Goal: Obtain resource: Obtain resource

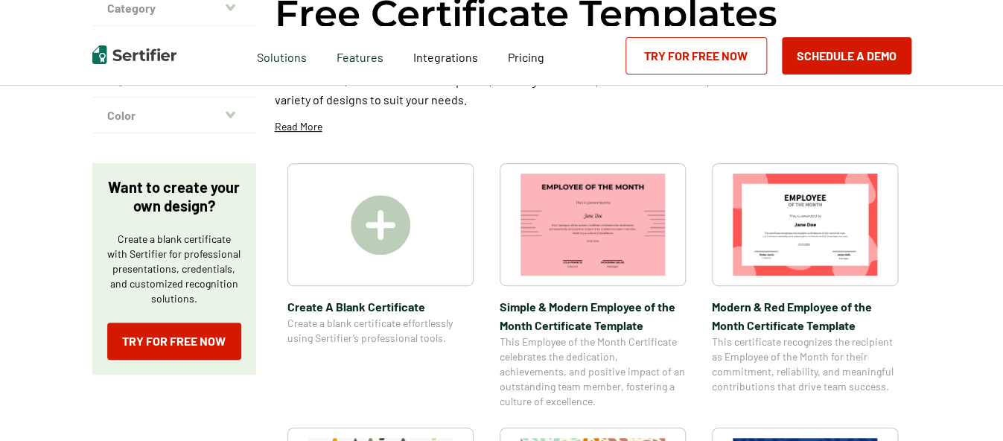
scroll to position [223, 0]
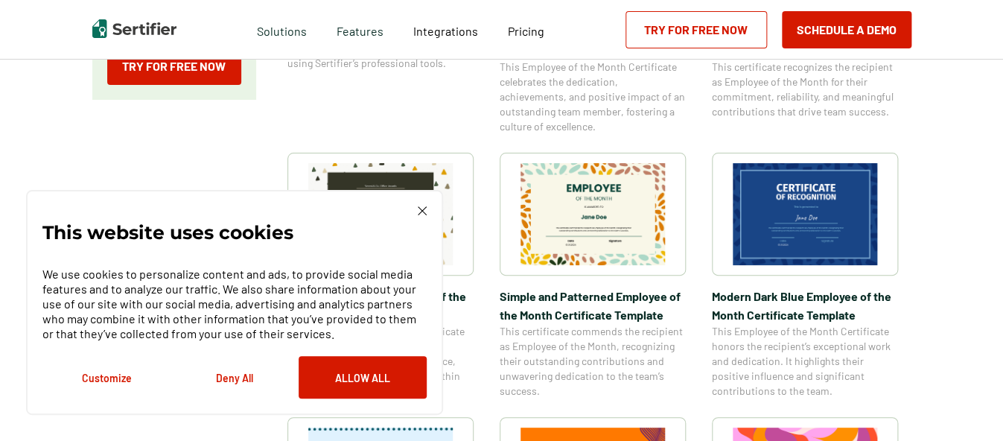
scroll to position [447, 0]
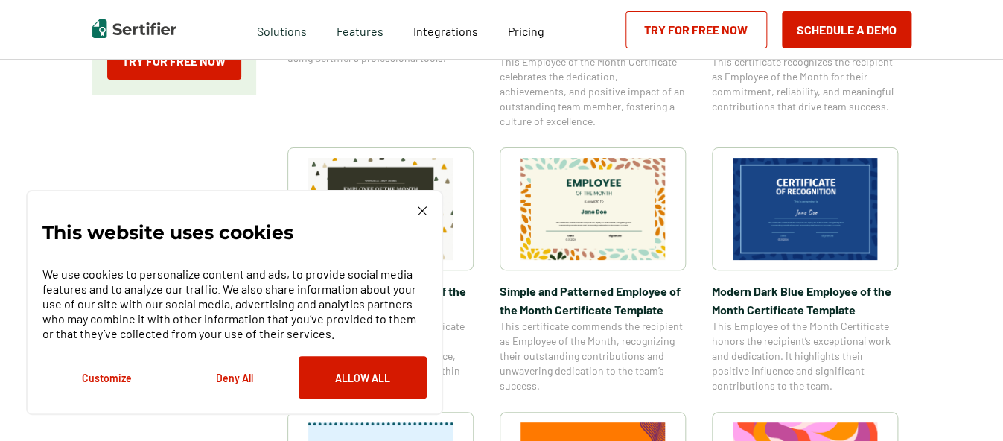
click at [418, 219] on div "This website uses cookies We use cookies to personalize content and ads, to pro…" at bounding box center [234, 302] width 384 height 192
click at [425, 209] on img at bounding box center [422, 210] width 9 height 9
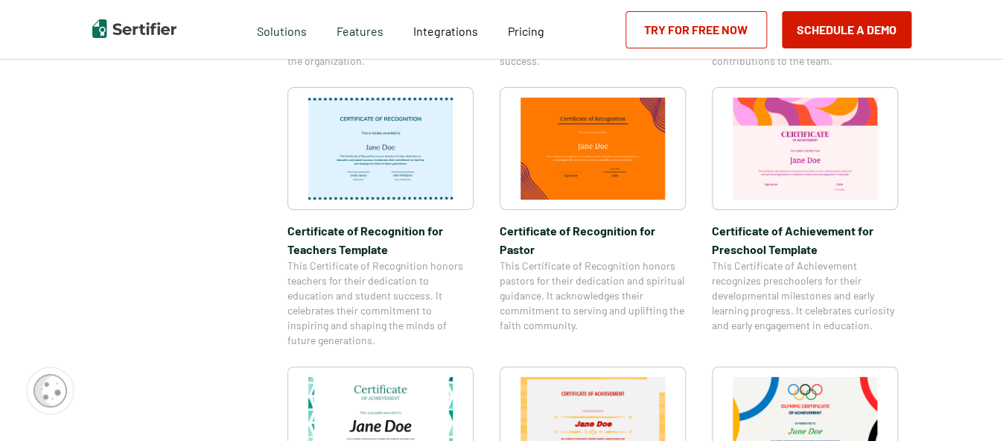
scroll to position [819, 0]
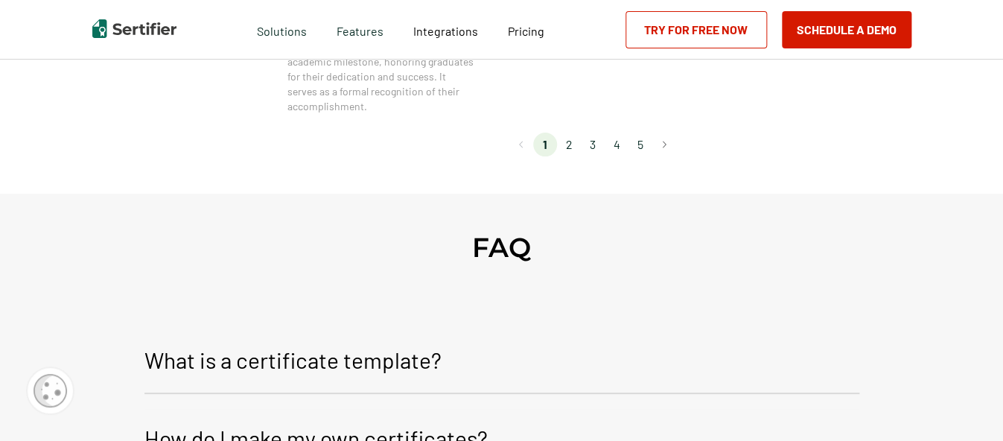
click at [579, 133] on li "2" at bounding box center [569, 145] width 24 height 24
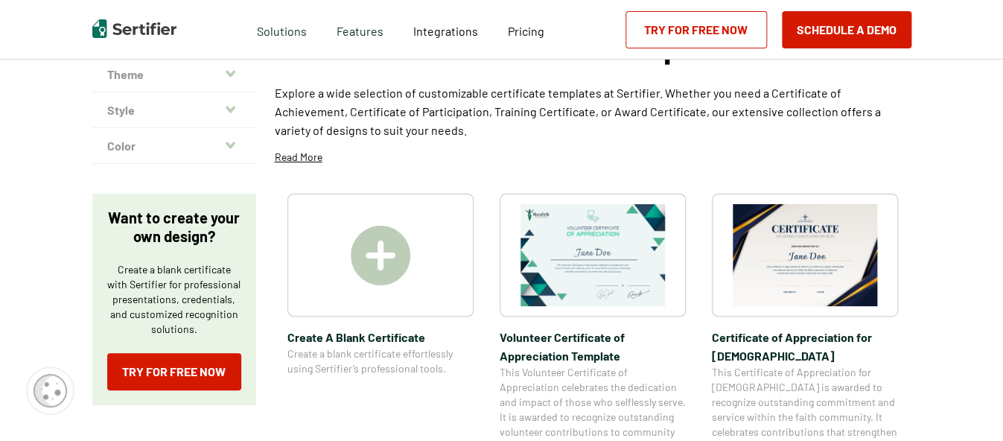
scroll to position [149, 0]
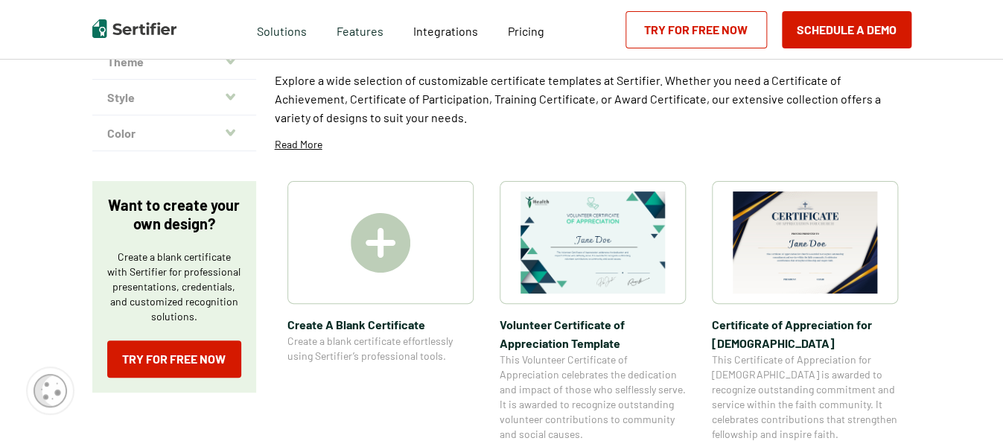
click at [803, 266] on img at bounding box center [805, 242] width 144 height 102
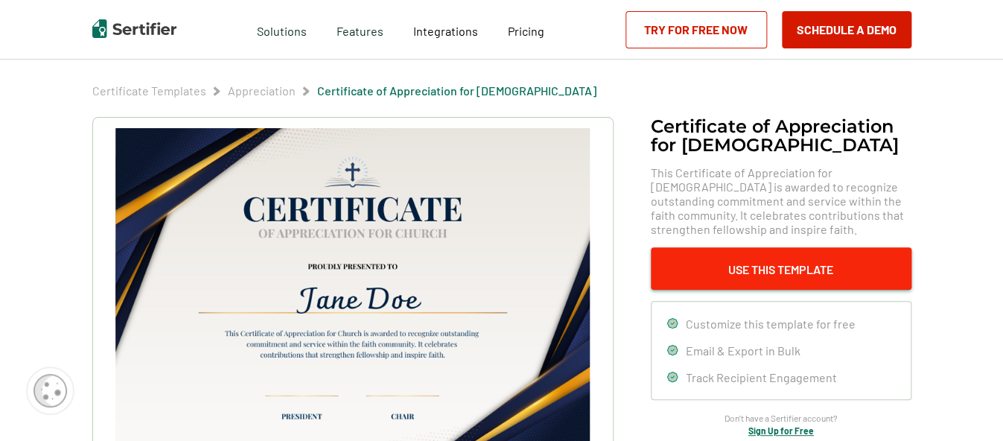
scroll to position [74, 0]
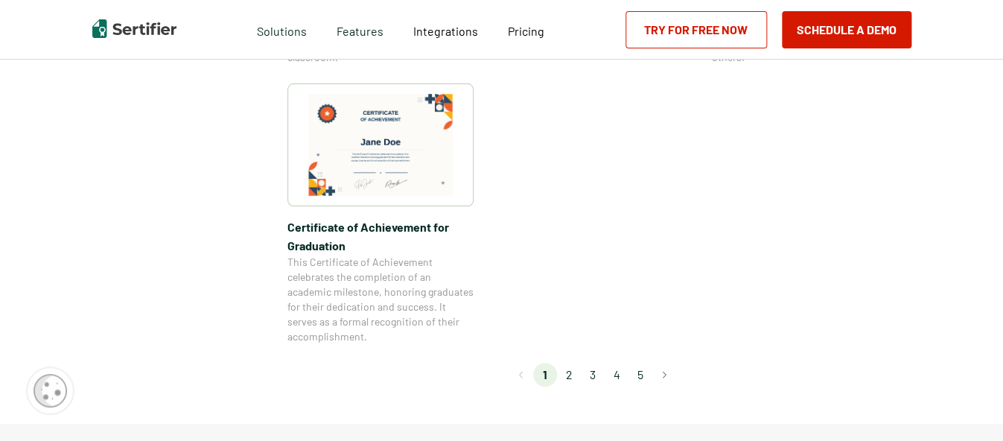
scroll to position [1489, 0]
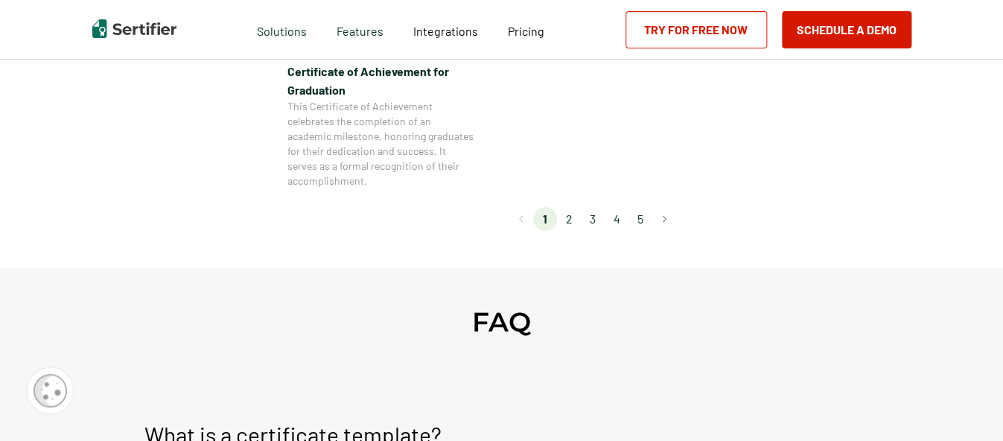
click at [570, 208] on li "2" at bounding box center [569, 219] width 24 height 24
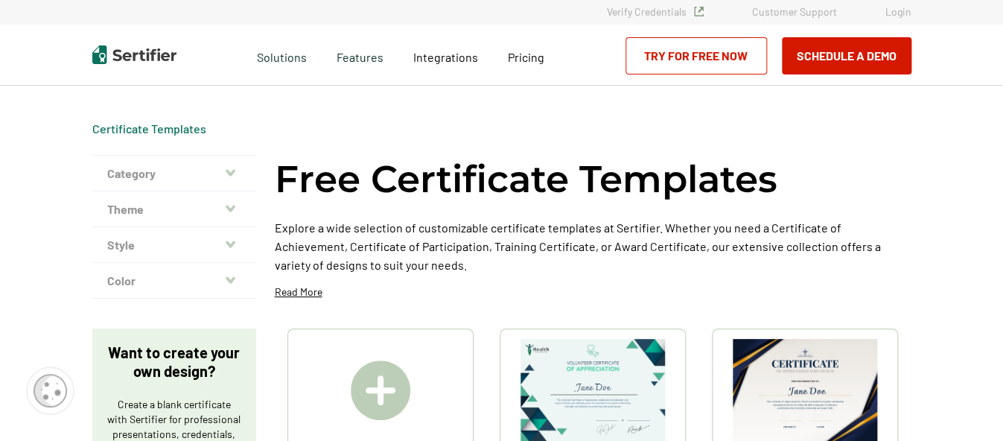
scroll to position [0, 0]
